Goal: Task Accomplishment & Management: Use online tool/utility

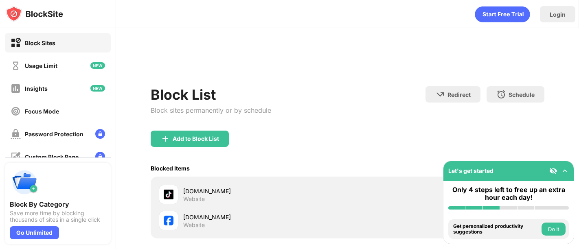
click at [525, 216] on img at bounding box center [529, 220] width 8 height 8
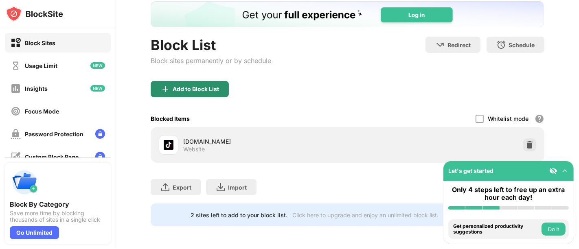
click at [214, 86] on div "Add to Block List" at bounding box center [196, 89] width 46 height 7
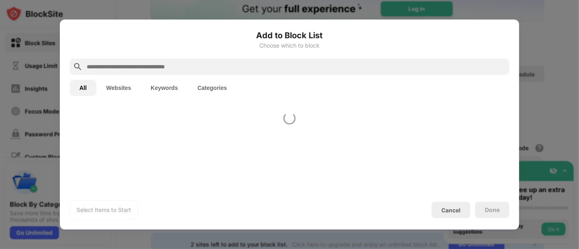
scroll to position [56, 0]
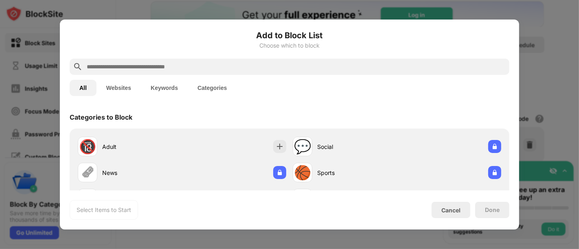
click at [269, 68] on input "text" at bounding box center [296, 67] width 420 height 10
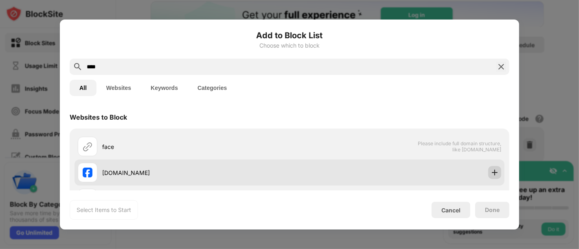
type input "****"
click at [490, 176] on img at bounding box center [494, 172] width 8 height 8
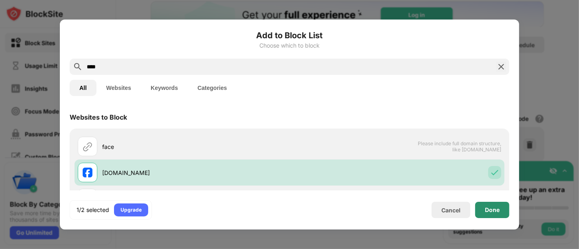
click at [492, 211] on div "Done" at bounding box center [492, 210] width 15 height 7
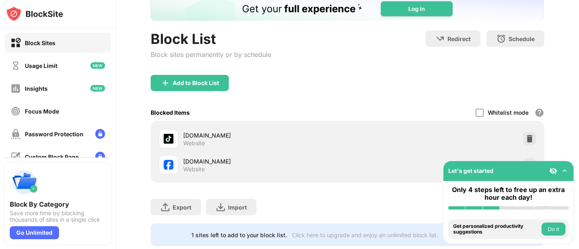
scroll to position [82, 0]
